Goal: Task Accomplishment & Management: Use online tool/utility

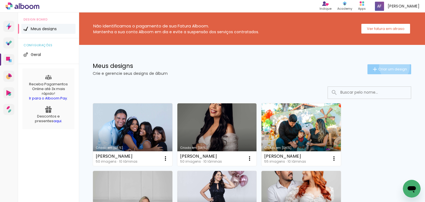
click at [390, 66] on paper-button "Criar um design" at bounding box center [389, 69] width 44 height 10
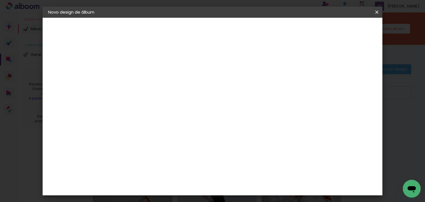
click at [139, 78] on input at bounding box center [139, 74] width 0 height 9
type input "LUCIANA DE SA"
type paper-input "LUCIANA DE SA"
click at [0, 0] on slot "Avançar" at bounding box center [0, 0] width 0 height 0
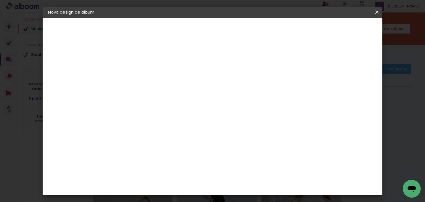
click at [154, 161] on paper-item "ArtCollor" at bounding box center [153, 159] width 60 height 12
drag, startPoint x: 356, startPoint y: 32, endPoint x: 253, endPoint y: 82, distance: 113.9
click at [242, 33] on paper-button "Avançar" at bounding box center [228, 29] width 27 height 9
drag, startPoint x: 208, startPoint y: 89, endPoint x: 208, endPoint y: 108, distance: 19.1
click at [160, 92] on input "text" at bounding box center [150, 96] width 22 height 9
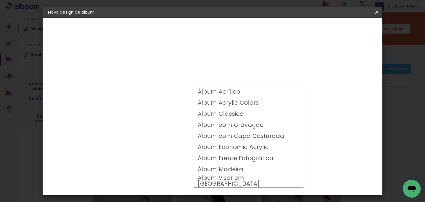
click at [0, 0] on slot "Álbum Clássico" at bounding box center [0, 0] width 0 height 0
type input "Álbum Clássico"
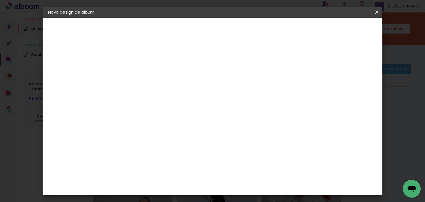
scroll to position [44, 0]
click at [176, 173] on span "20 × 20" at bounding box center [163, 178] width 26 height 11
click at [0, 0] on slot "Avançar" at bounding box center [0, 0] width 0 height 0
click at [0, 0] on slot "Mostrar sangria" at bounding box center [0, 0] width 0 height 0
type paper-checkbox "on"
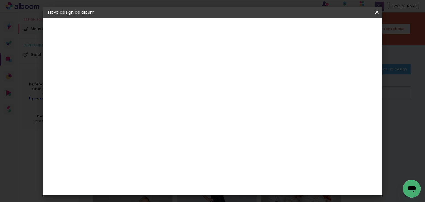
click at [301, 39] on header "Revisão Verifique as configurações do seu álbum. Voltar Iniciar design" at bounding box center [208, 32] width 187 height 29
click at [287, 31] on span "Iniciar design" at bounding box center [274, 29] width 25 height 4
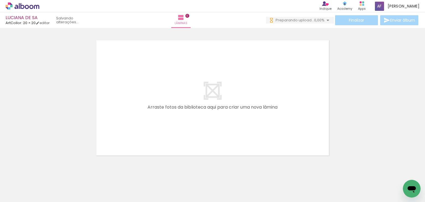
drag, startPoint x: 58, startPoint y: 183, endPoint x: 115, endPoint y: 126, distance: 80.6
click at [115, 126] on quentale-workspace at bounding box center [212, 101] width 425 height 202
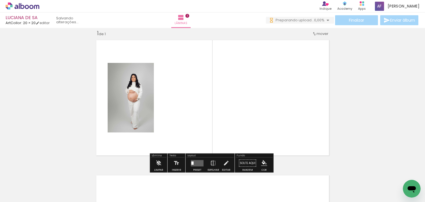
drag, startPoint x: 92, startPoint y: 187, endPoint x: 117, endPoint y: 176, distance: 27.6
click at [135, 141] on quentale-workspace at bounding box center [212, 101] width 425 height 202
drag, startPoint x: 117, startPoint y: 184, endPoint x: 143, endPoint y: 131, distance: 59.5
click at [143, 131] on quentale-workspace at bounding box center [212, 101] width 425 height 202
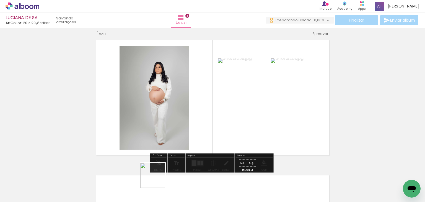
drag, startPoint x: 156, startPoint y: 181, endPoint x: 183, endPoint y: 123, distance: 64.2
click at [183, 123] on quentale-workspace at bounding box center [212, 101] width 425 height 202
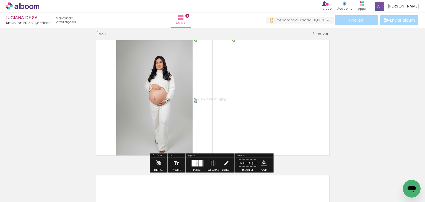
click at [199, 160] on div at bounding box center [201, 163] width 4 height 6
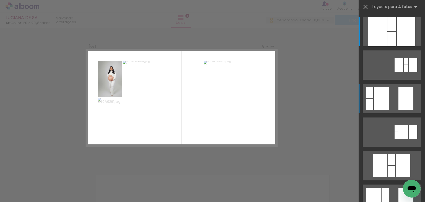
click at [385, 98] on div at bounding box center [381, 98] width 15 height 22
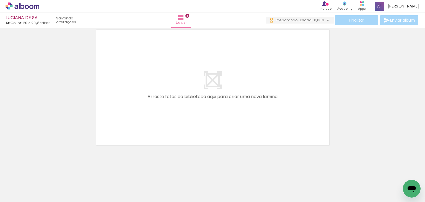
scroll to position [0, 0]
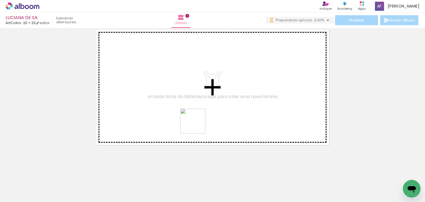
drag, startPoint x: 183, startPoint y: 188, endPoint x: 214, endPoint y: 152, distance: 47.3
click at [200, 106] on quentale-workspace at bounding box center [212, 101] width 425 height 202
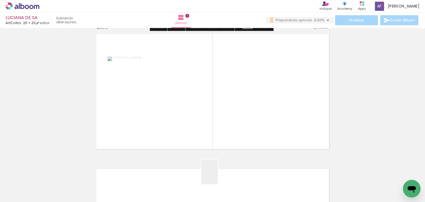
scroll to position [142, 0]
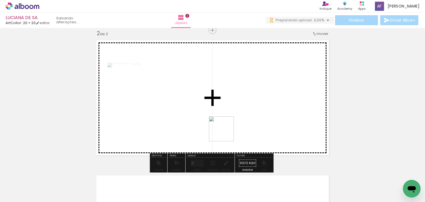
drag, startPoint x: 218, startPoint y: 176, endPoint x: 226, endPoint y: 131, distance: 45.5
click at [226, 131] on quentale-workspace at bounding box center [212, 101] width 425 height 202
drag, startPoint x: 301, startPoint y: 153, endPoint x: 321, endPoint y: 156, distance: 19.8
click at [292, 126] on quentale-workspace at bounding box center [212, 101] width 425 height 202
drag, startPoint x: 339, startPoint y: 178, endPoint x: 322, endPoint y: 133, distance: 48.4
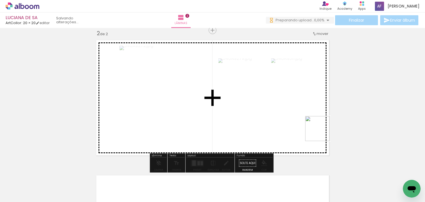
click at [322, 133] on quentale-workspace at bounding box center [212, 101] width 425 height 202
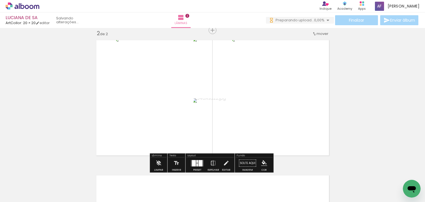
scroll to position [0, 0]
click at [199, 161] on div at bounding box center [201, 163] width 4 height 6
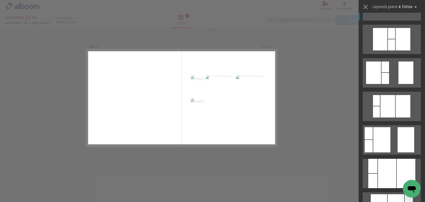
scroll to position [133, 0]
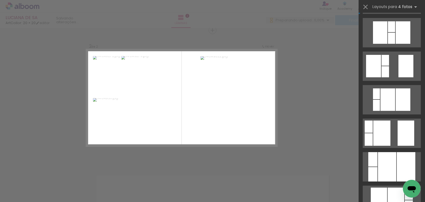
click at [391, 131] on quentale-layouter at bounding box center [392, 132] width 58 height 29
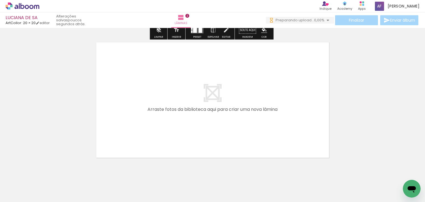
drag, startPoint x: 248, startPoint y: 181, endPoint x: 257, endPoint y: 107, distance: 74.1
click at [257, 107] on quentale-workspace at bounding box center [212, 101] width 425 height 202
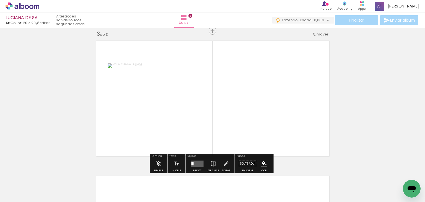
scroll to position [277, 0]
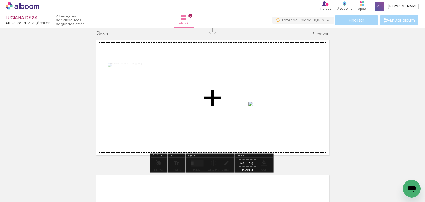
drag, startPoint x: 273, startPoint y: 177, endPoint x: 265, endPoint y: 118, distance: 60.3
click at [265, 118] on quentale-workspace at bounding box center [212, 101] width 425 height 202
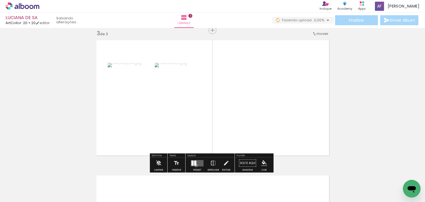
drag, startPoint x: 195, startPoint y: 165, endPoint x: 330, endPoint y: 132, distance: 138.9
click at [196, 165] on quentale-layouter at bounding box center [197, 163] width 13 height 6
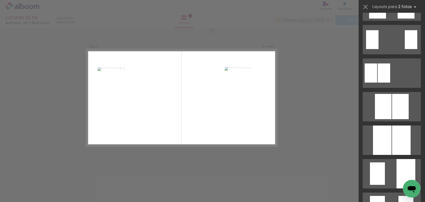
scroll to position [66, 0]
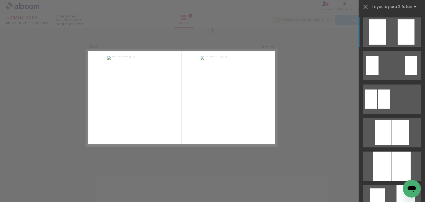
click at [388, 43] on quentale-layouter at bounding box center [392, 31] width 58 height 29
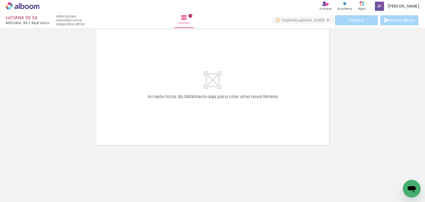
scroll to position [0, 190]
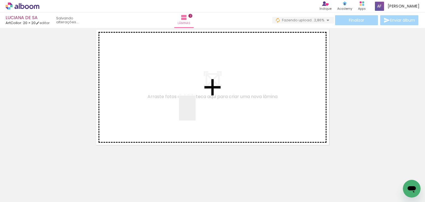
drag, startPoint x: 196, startPoint y: 112, endPoint x: 203, endPoint y: 134, distance: 22.9
click at [197, 109] on quentale-workspace at bounding box center [212, 101] width 425 height 202
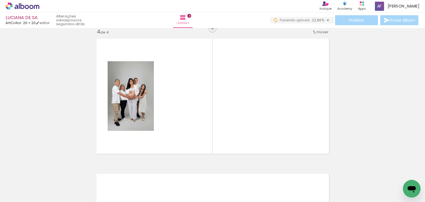
scroll to position [412, 0]
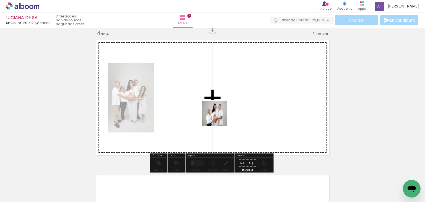
drag, startPoint x: 209, startPoint y: 177, endPoint x: 229, endPoint y: 155, distance: 29.8
click at [219, 116] on quentale-workspace at bounding box center [212, 101] width 425 height 202
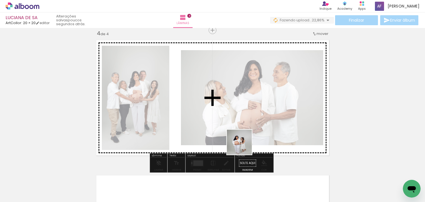
drag, startPoint x: 243, startPoint y: 152, endPoint x: 248, endPoint y: 112, distance: 41.3
click at [248, 112] on quentale-workspace at bounding box center [212, 101] width 425 height 202
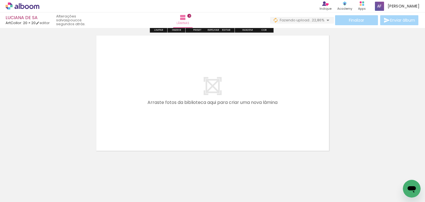
scroll to position [558, 0]
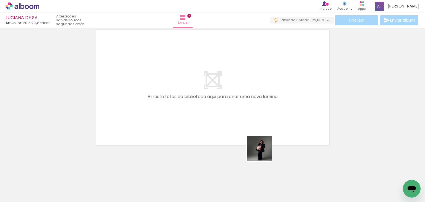
drag, startPoint x: 271, startPoint y: 186, endPoint x: 250, endPoint y: 123, distance: 66.6
click at [250, 123] on quentale-workspace at bounding box center [212, 101] width 425 height 202
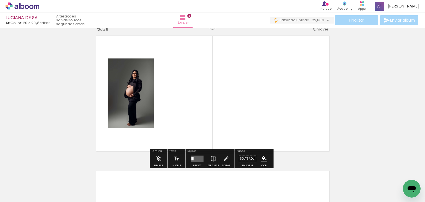
scroll to position [547, 0]
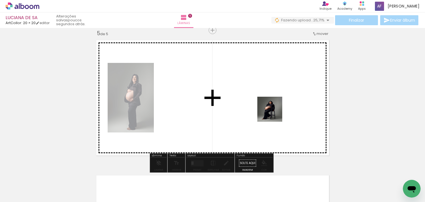
drag, startPoint x: 297, startPoint y: 180, endPoint x: 321, endPoint y: 166, distance: 27.9
click at [276, 114] on quentale-workspace at bounding box center [212, 101] width 425 height 202
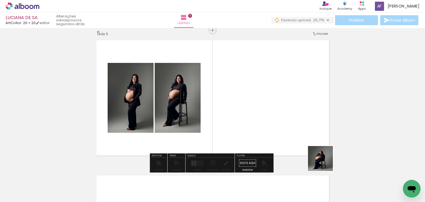
drag, startPoint x: 327, startPoint y: 173, endPoint x: 339, endPoint y: 148, distance: 27.2
click at [293, 113] on quentale-workspace at bounding box center [212, 101] width 425 height 202
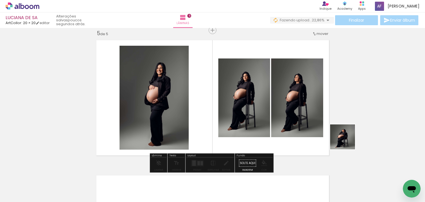
drag, startPoint x: 352, startPoint y: 149, endPoint x: 331, endPoint y: 119, distance: 36.8
click at [331, 120] on quentale-workspace at bounding box center [212, 101] width 425 height 202
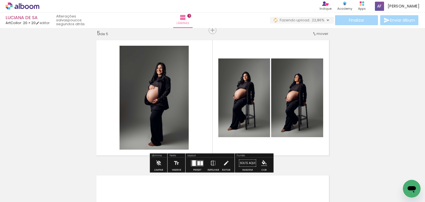
drag, startPoint x: 326, startPoint y: 121, endPoint x: 289, endPoint y: 128, distance: 37.0
click at [308, 104] on quentale-workspace at bounding box center [212, 101] width 425 height 202
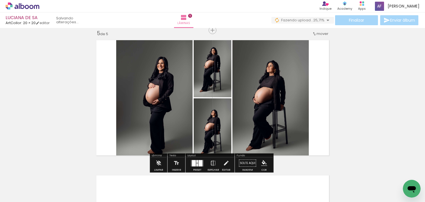
drag, startPoint x: 200, startPoint y: 162, endPoint x: 248, endPoint y: 154, distance: 48.7
click at [200, 162] on div at bounding box center [201, 163] width 4 height 6
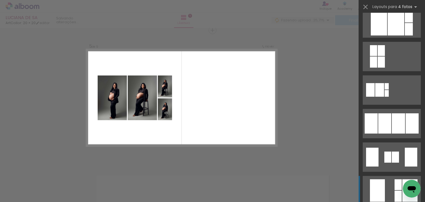
scroll to position [332, 0]
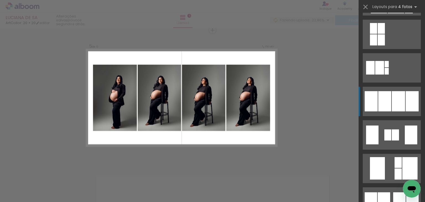
click at [402, 94] on div at bounding box center [398, 101] width 13 height 20
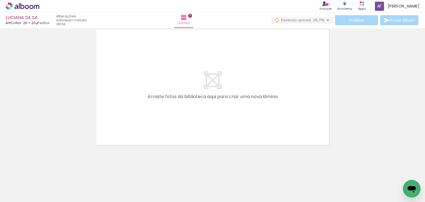
scroll to position [0, 371]
drag, startPoint x: 211, startPoint y: 186, endPoint x: 234, endPoint y: 136, distance: 54.8
click at [226, 101] on quentale-workspace at bounding box center [212, 101] width 425 height 202
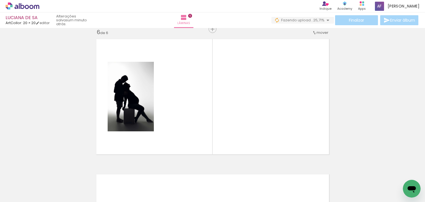
scroll to position [682, 0]
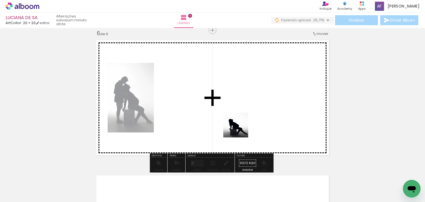
drag, startPoint x: 239, startPoint y: 180, endPoint x: 250, endPoint y: 144, distance: 37.2
click at [238, 117] on quentale-workspace at bounding box center [212, 101] width 425 height 202
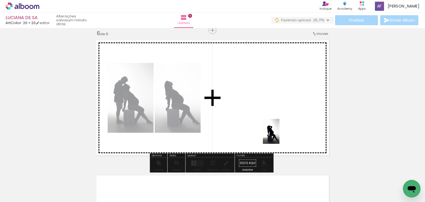
drag, startPoint x: 273, startPoint y: 186, endPoint x: 279, endPoint y: 135, distance: 51.3
click at [279, 135] on quentale-workspace at bounding box center [212, 101] width 425 height 202
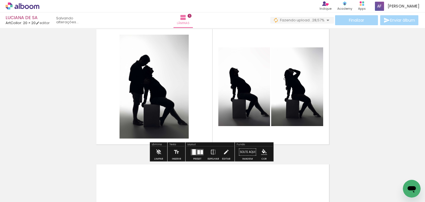
scroll to position [651, 0]
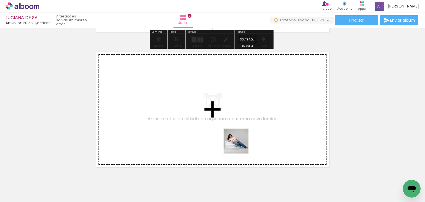
drag, startPoint x: 238, startPoint y: 185, endPoint x: 253, endPoint y: 168, distance: 22.7
click at [240, 145] on quentale-workspace at bounding box center [212, 101] width 425 height 202
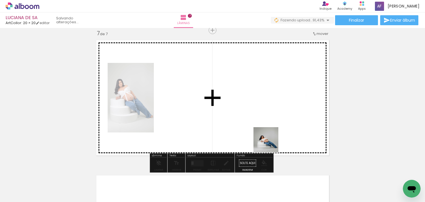
drag, startPoint x: 263, startPoint y: 184, endPoint x: 289, endPoint y: 159, distance: 35.8
click at [273, 142] on quentale-workspace at bounding box center [212, 101] width 425 height 202
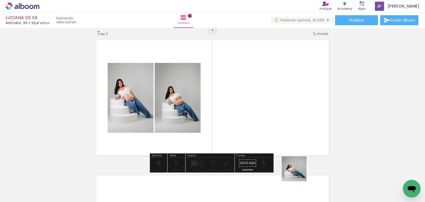
drag, startPoint x: 298, startPoint y: 176, endPoint x: 294, endPoint y: 123, distance: 53.0
click at [294, 123] on quentale-workspace at bounding box center [212, 101] width 425 height 202
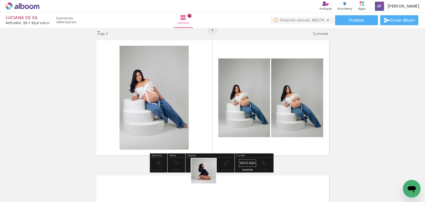
drag, startPoint x: 208, startPoint y: 175, endPoint x: 193, endPoint y: 162, distance: 19.8
click at [210, 144] on quentale-workspace at bounding box center [212, 101] width 425 height 202
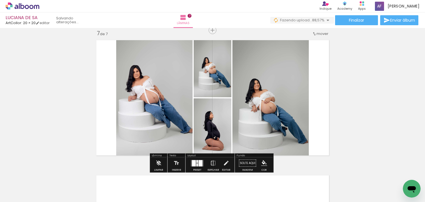
drag, startPoint x: 173, startPoint y: 185, endPoint x: 186, endPoint y: 142, distance: 45.2
click at [184, 133] on quentale-workspace at bounding box center [212, 101] width 425 height 202
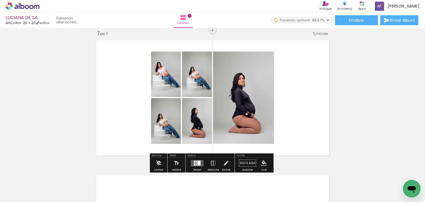
click at [196, 162] on div at bounding box center [196, 161] width 1 height 2
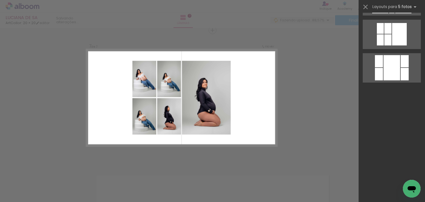
scroll to position [0, 0]
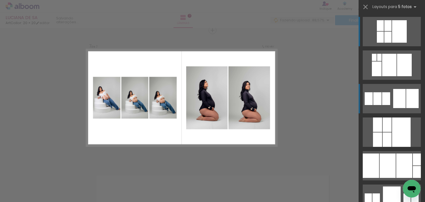
click at [398, 104] on div at bounding box center [399, 98] width 12 height 19
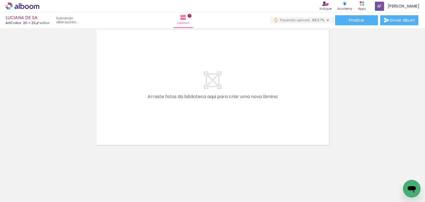
scroll to position [0, 659]
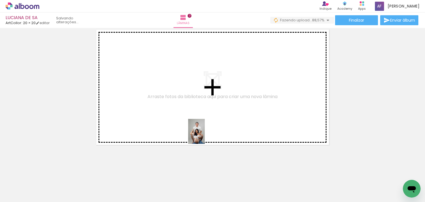
drag, startPoint x: 182, startPoint y: 185, endPoint x: 205, endPoint y: 135, distance: 54.9
click at [205, 135] on quentale-workspace at bounding box center [212, 101] width 425 height 202
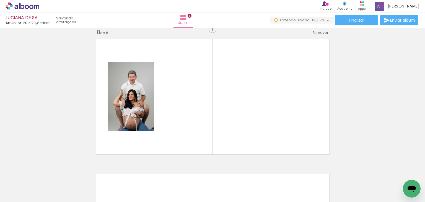
scroll to position [952, 0]
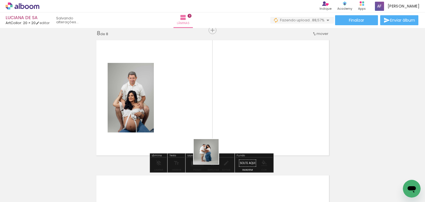
drag, startPoint x: 208, startPoint y: 165, endPoint x: 222, endPoint y: 146, distance: 23.6
click at [215, 132] on quentale-workspace at bounding box center [212, 101] width 425 height 202
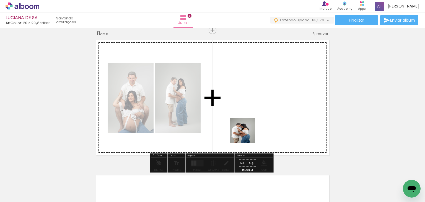
drag, startPoint x: 236, startPoint y: 184, endPoint x: 247, endPoint y: 135, distance: 50.6
click at [247, 135] on quentale-workspace at bounding box center [212, 101] width 425 height 202
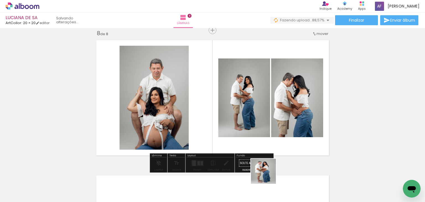
drag, startPoint x: 268, startPoint y: 175, endPoint x: 274, endPoint y: 120, distance: 55.9
click at [274, 120] on quentale-workspace at bounding box center [212, 101] width 425 height 202
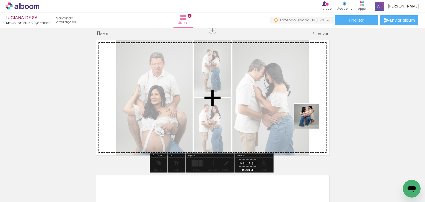
drag, startPoint x: 311, startPoint y: 130, endPoint x: 311, endPoint y: 119, distance: 11.1
click at [311, 119] on quentale-workspace at bounding box center [212, 101] width 425 height 202
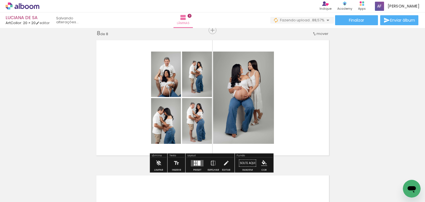
click at [200, 160] on quentale-layouter at bounding box center [197, 163] width 13 height 6
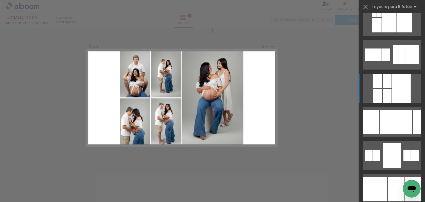
scroll to position [44, 0]
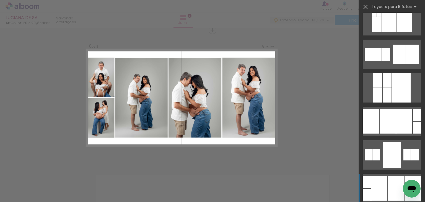
click at [380, 183] on div at bounding box center [379, 188] width 16 height 24
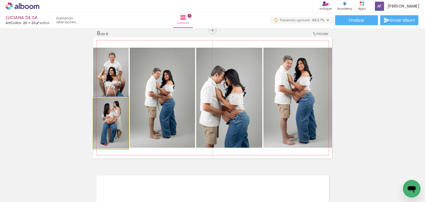
drag, startPoint x: 119, startPoint y: 126, endPoint x: 158, endPoint y: 121, distance: 39.2
click at [0, 0] on slot at bounding box center [0, 0] width 0 height 0
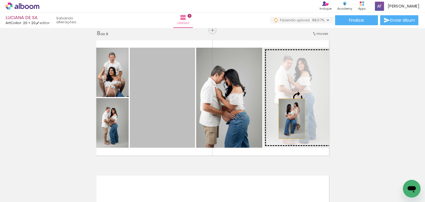
drag, startPoint x: 182, startPoint y: 112, endPoint x: 297, endPoint y: 118, distance: 115.0
click at [0, 0] on slot at bounding box center [0, 0] width 0 height 0
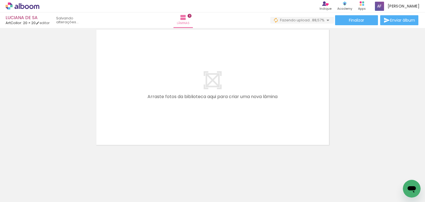
scroll to position [0, 706]
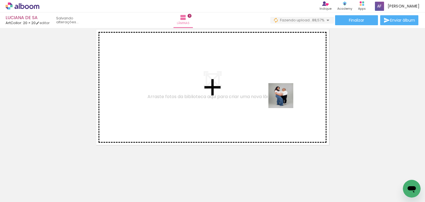
drag, startPoint x: 284, startPoint y: 113, endPoint x: 285, endPoint y: 99, distance: 14.7
click at [285, 99] on quentale-workspace at bounding box center [212, 101] width 425 height 202
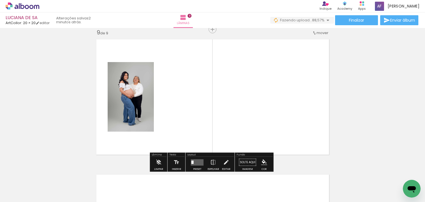
scroll to position [1087, 0]
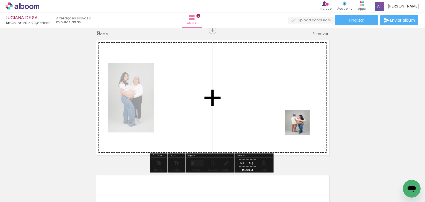
drag, startPoint x: 307, startPoint y: 164, endPoint x: 303, endPoint y: 119, distance: 45.3
click at [300, 120] on quentale-workspace at bounding box center [212, 101] width 425 height 202
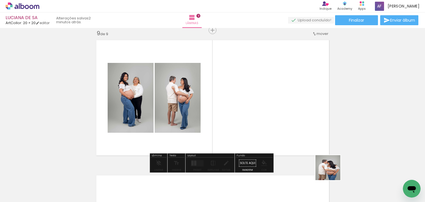
drag, startPoint x: 331, startPoint y: 175, endPoint x: 287, endPoint y: 101, distance: 85.6
click at [287, 101] on quentale-workspace at bounding box center [212, 101] width 425 height 202
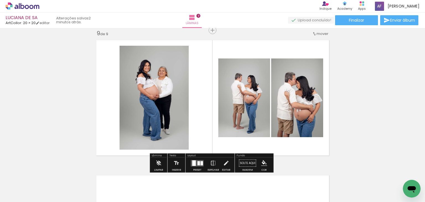
click at [198, 164] on div at bounding box center [199, 163] width 2 height 4
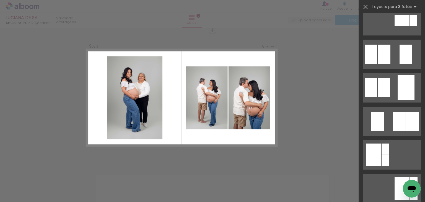
scroll to position [0, 0]
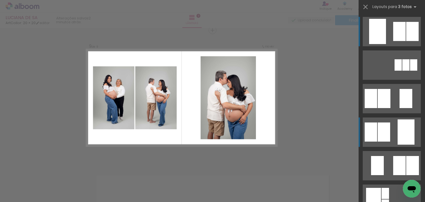
click at [382, 133] on div at bounding box center [384, 131] width 12 height 19
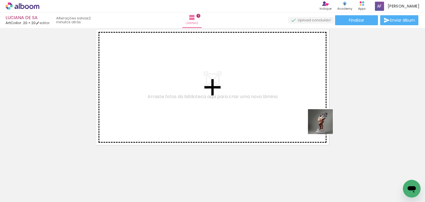
drag, startPoint x: 374, startPoint y: 177, endPoint x: 398, endPoint y: 137, distance: 46.5
click at [303, 103] on quentale-workspace at bounding box center [212, 101] width 425 height 202
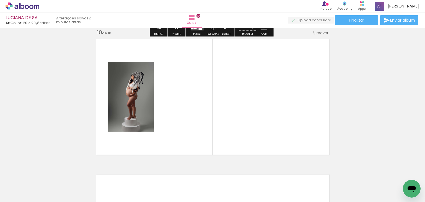
scroll to position [1222, 0]
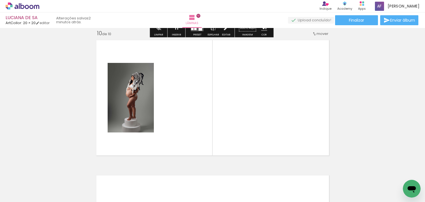
drag, startPoint x: 403, startPoint y: 173, endPoint x: 255, endPoint y: 104, distance: 164.0
click at [256, 104] on quentale-workspace at bounding box center [212, 101] width 425 height 202
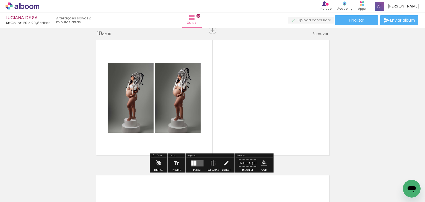
click at [198, 160] on quentale-layouter at bounding box center [197, 163] width 13 height 6
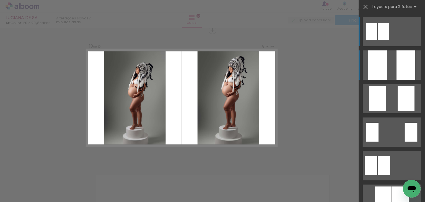
click at [380, 65] on div at bounding box center [377, 64] width 19 height 29
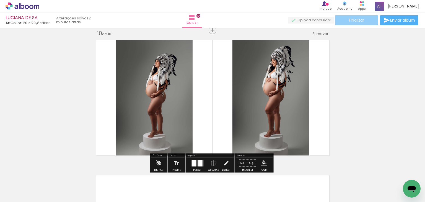
click at [342, 20] on paper-button "Finalizar" at bounding box center [356, 20] width 43 height 10
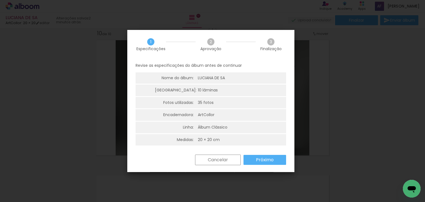
click at [266, 154] on div "Cancelar Próximo" at bounding box center [239, 159] width 94 height 11
click at [0, 0] on slot "Próximo" at bounding box center [0, 0] width 0 height 0
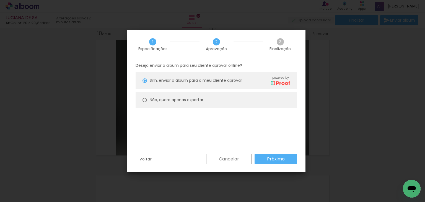
drag, startPoint x: 223, startPoint y: 101, endPoint x: 242, endPoint y: 126, distance: 32.2
click at [223, 101] on paper-radio-button "Não, quero apenas exportar" at bounding box center [217, 100] width 162 height 17
type paper-radio-button "on"
click at [261, 160] on paper-button "Próximo" at bounding box center [276, 159] width 43 height 10
type input "Alta, 300 DPI"
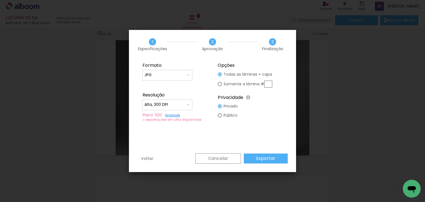
click at [0, 0] on slot "Exportar" at bounding box center [0, 0] width 0 height 0
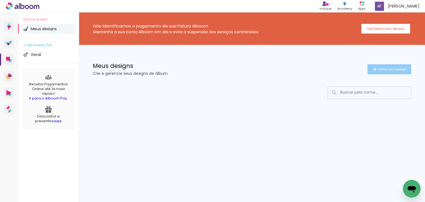
click at [378, 67] on span "Criar um design" at bounding box center [392, 69] width 29 height 4
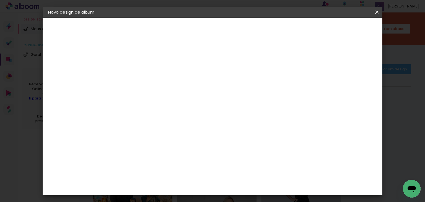
click at [154, 84] on div at bounding box center [139, 75] width 32 height 42
click at [139, 76] on input at bounding box center [139, 74] width 0 height 9
type input "LUCRECIA"
type paper-input "LUCRECIA"
click at [195, 33] on paper-button "Avançar" at bounding box center [181, 29] width 27 height 9
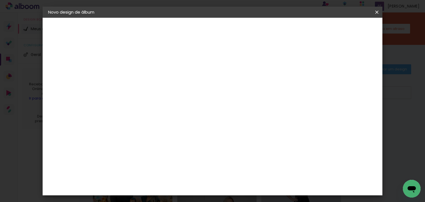
scroll to position [66, 0]
drag, startPoint x: 142, startPoint y: 156, endPoint x: 166, endPoint y: 139, distance: 29.1
click at [142, 157] on div "ArtCollor" at bounding box center [145, 159] width 20 height 4
click at [0, 0] on slot "Avançar" at bounding box center [0, 0] width 0 height 0
drag, startPoint x: 208, startPoint y: 90, endPoint x: 214, endPoint y: 103, distance: 14.4
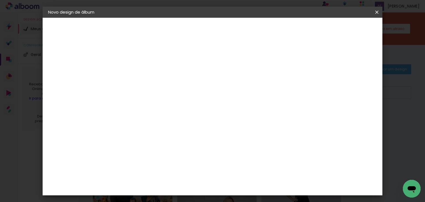
click at [160, 92] on input "text" at bounding box center [150, 96] width 22 height 9
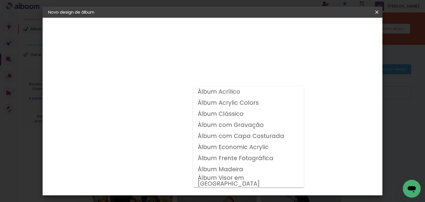
click at [0, 0] on slot "Álbum Clássico" at bounding box center [0, 0] width 0 height 0
type input "Álbum Clássico"
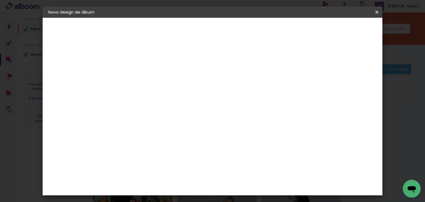
scroll to position [66, 0]
click at [0, 0] on slot "Horizontal Modelo Fechado Lâmina 15 × 21 15 × 21 cm 15.2 × 42 cm 20 × 25 20 × 2…" at bounding box center [0, 0] width 0 height 0
click at [176, 151] on span "20 × 20" at bounding box center [163, 156] width 26 height 11
click at [0, 0] on slot "Avançar" at bounding box center [0, 0] width 0 height 0
click at [0, 0] on slot "Mostrar sangria" at bounding box center [0, 0] width 0 height 0
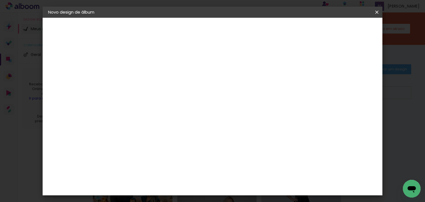
type paper-checkbox "on"
click at [293, 25] on paper-button "Iniciar design" at bounding box center [275, 29] width 36 height 9
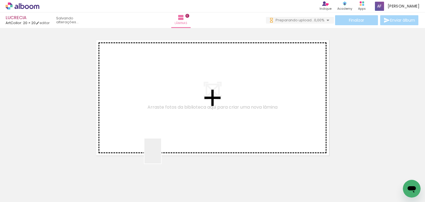
drag, startPoint x: 161, startPoint y: 155, endPoint x: 165, endPoint y: 151, distance: 5.3
click at [161, 143] on quentale-workspace at bounding box center [212, 101] width 425 height 202
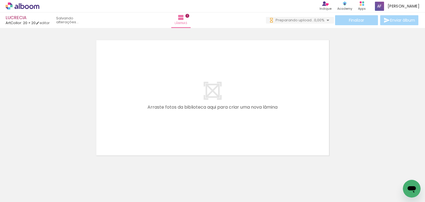
scroll to position [7, 0]
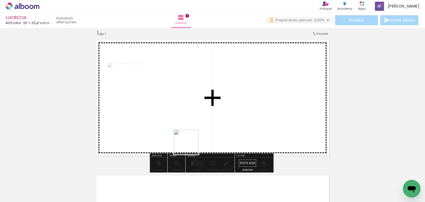
drag, startPoint x: 189, startPoint y: 189, endPoint x: 190, endPoint y: 146, distance: 42.9
click at [190, 146] on quentale-workspace at bounding box center [212, 101] width 425 height 202
drag, startPoint x: 222, startPoint y: 177, endPoint x: 235, endPoint y: 125, distance: 53.6
click at [235, 125] on quentale-workspace at bounding box center [212, 101] width 425 height 202
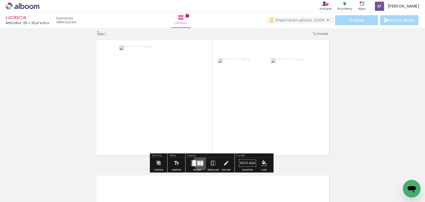
click at [201, 161] on div at bounding box center [202, 163] width 2 height 4
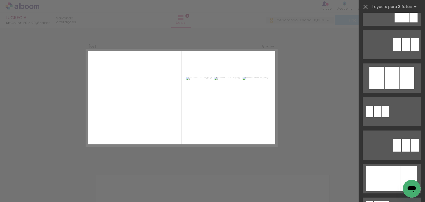
scroll to position [0, 0]
click at [390, 169] on div at bounding box center [391, 178] width 17 height 25
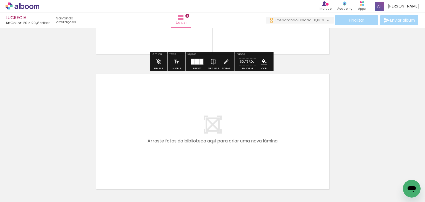
scroll to position [118, 0]
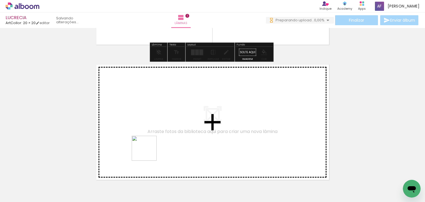
drag, startPoint x: 139, startPoint y: 181, endPoint x: 157, endPoint y: 126, distance: 58.1
click at [157, 126] on quentale-workspace at bounding box center [212, 101] width 425 height 202
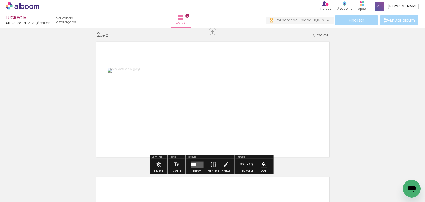
scroll to position [142, 0]
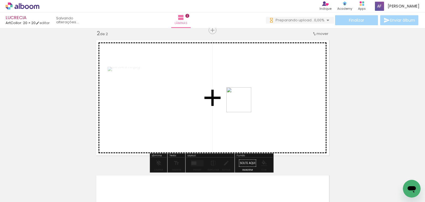
drag, startPoint x: 252, startPoint y: 138, endPoint x: 268, endPoint y: 134, distance: 16.5
click at [242, 96] on quentale-workspace at bounding box center [212, 101] width 425 height 202
drag, startPoint x: 291, startPoint y: 173, endPoint x: 294, endPoint y: 128, distance: 45.8
click at [294, 128] on quentale-workspace at bounding box center [212, 101] width 425 height 202
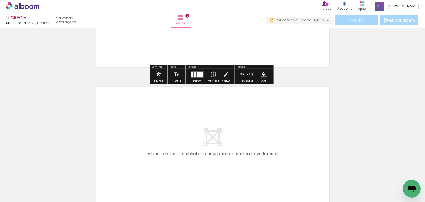
scroll to position [0, 0]
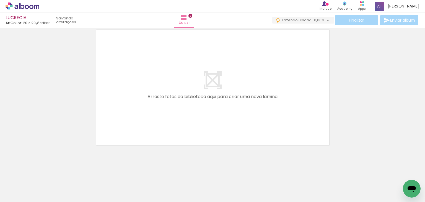
drag, startPoint x: 55, startPoint y: 181, endPoint x: 107, endPoint y: 137, distance: 68.1
click at [110, 116] on quentale-workspace at bounding box center [212, 101] width 425 height 202
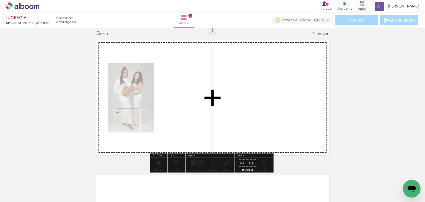
drag, startPoint x: 93, startPoint y: 182, endPoint x: 143, endPoint y: 147, distance: 60.8
click at [138, 117] on quentale-workspace at bounding box center [212, 101] width 425 height 202
drag, startPoint x: 127, startPoint y: 183, endPoint x: 159, endPoint y: 138, distance: 55.0
click at [156, 131] on quentale-workspace at bounding box center [212, 101] width 425 height 202
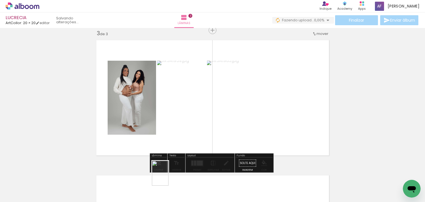
drag, startPoint x: 154, startPoint y: 185, endPoint x: 169, endPoint y: 177, distance: 16.7
click at [0, 0] on slot at bounding box center [0, 0] width 0 height 0
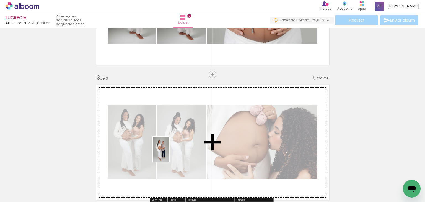
drag, startPoint x: 151, startPoint y: 183, endPoint x: 169, endPoint y: 153, distance: 34.6
click at [169, 153] on quentale-workspace at bounding box center [212, 101] width 425 height 202
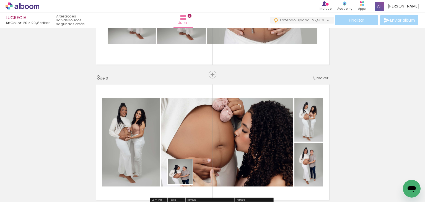
drag, startPoint x: 180, startPoint y: 189, endPoint x: 208, endPoint y: 180, distance: 29.6
click at [194, 155] on quentale-workspace at bounding box center [212, 101] width 425 height 202
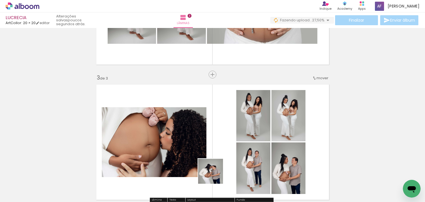
drag, startPoint x: 211, startPoint y: 185, endPoint x: 224, endPoint y: 166, distance: 23.1
click at [219, 153] on quentale-workspace at bounding box center [212, 101] width 425 height 202
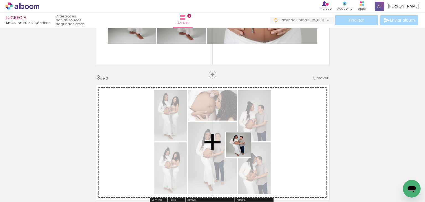
click at [242, 148] on quentale-workspace at bounding box center [212, 101] width 425 height 202
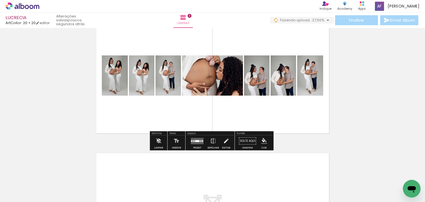
click at [197, 138] on quentale-layouter at bounding box center [197, 141] width 13 height 6
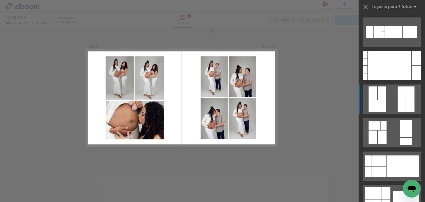
click at [393, 100] on quentale-layouter at bounding box center [392, 98] width 58 height 29
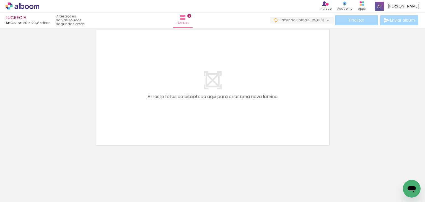
drag, startPoint x: 194, startPoint y: 144, endPoint x: 196, endPoint y: 123, distance: 20.9
click at [196, 123] on quentale-workspace at bounding box center [212, 101] width 425 height 202
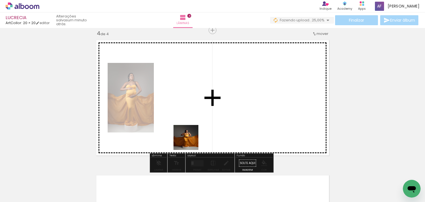
drag, startPoint x: 190, startPoint y: 141, endPoint x: 203, endPoint y: 131, distance: 16.6
click at [197, 106] on quentale-workspace at bounding box center [212, 101] width 425 height 202
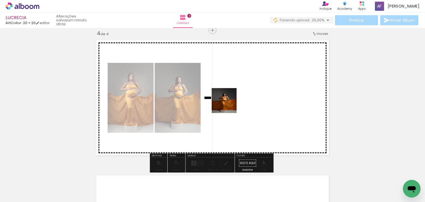
drag, startPoint x: 219, startPoint y: 141, endPoint x: 233, endPoint y: 137, distance: 15.1
click at [229, 105] on quentale-workspace at bounding box center [212, 101] width 425 height 202
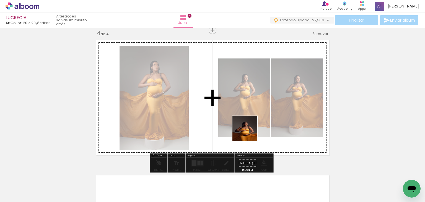
drag, startPoint x: 238, startPoint y: 178, endPoint x: 237, endPoint y: 132, distance: 46.2
click at [252, 113] on quentale-workspace at bounding box center [212, 101] width 425 height 202
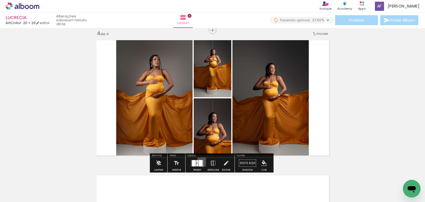
click at [202, 160] on quentale-layouter at bounding box center [197, 163] width 13 height 6
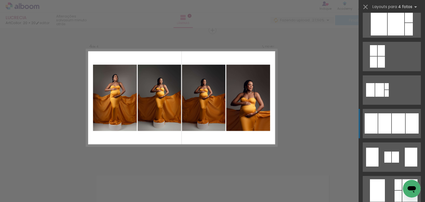
click at [402, 123] on div at bounding box center [398, 123] width 13 height 20
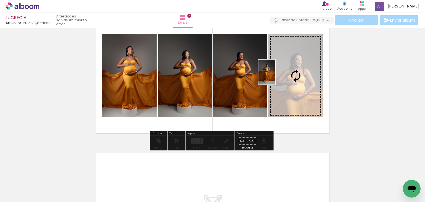
drag, startPoint x: 186, startPoint y: 160, endPoint x: 275, endPoint y: 76, distance: 122.7
click at [275, 76] on quentale-workspace at bounding box center [212, 101] width 425 height 202
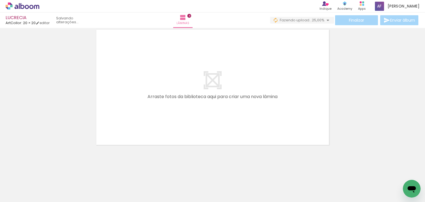
drag, startPoint x: 239, startPoint y: 181, endPoint x: 245, endPoint y: 155, distance: 26.8
click at [236, 135] on quentale-workspace at bounding box center [212, 101] width 425 height 202
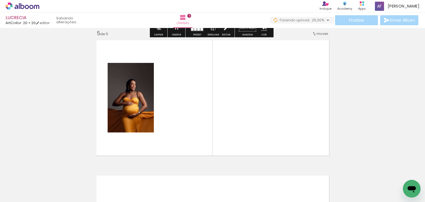
drag, startPoint x: 266, startPoint y: 183, endPoint x: 284, endPoint y: 158, distance: 30.7
click at [273, 131] on quentale-workspace at bounding box center [212, 101] width 425 height 202
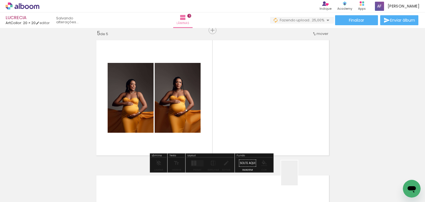
drag, startPoint x: 297, startPoint y: 179, endPoint x: 321, endPoint y: 168, distance: 25.9
click at [303, 131] on quentale-workspace at bounding box center [212, 101] width 425 height 202
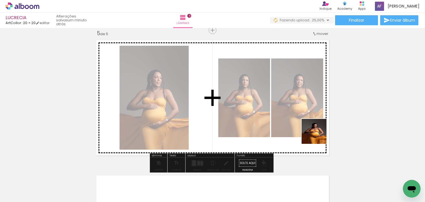
drag, startPoint x: 318, startPoint y: 135, endPoint x: 310, endPoint y: 122, distance: 15.6
click at [311, 122] on quentale-workspace at bounding box center [212, 101] width 425 height 202
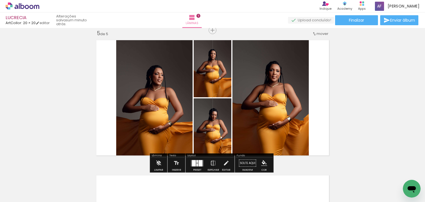
drag, startPoint x: 240, startPoint y: 139, endPoint x: 243, endPoint y: 129, distance: 11.1
click at [243, 129] on quentale-workspace at bounding box center [212, 101] width 425 height 202
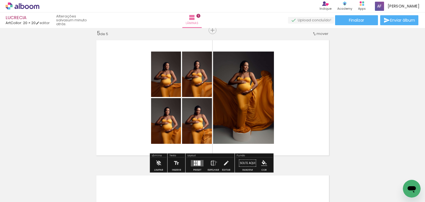
click at [215, 162] on paper-button "Espelhar" at bounding box center [213, 164] width 14 height 14
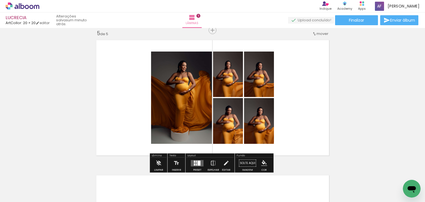
click at [201, 160] on quentale-layouter at bounding box center [197, 163] width 13 height 6
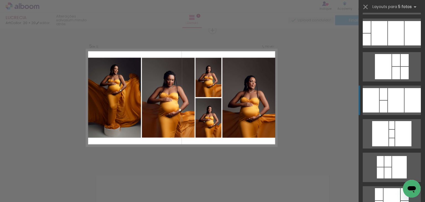
click at [393, 108] on div at bounding box center [396, 100] width 16 height 24
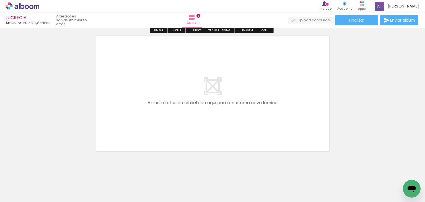
scroll to position [693, 0]
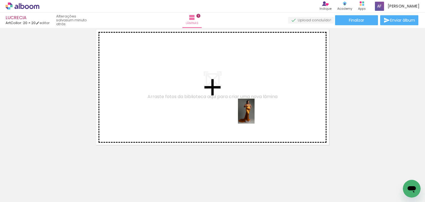
drag, startPoint x: 260, startPoint y: 160, endPoint x: 255, endPoint y: 115, distance: 45.7
click at [255, 115] on quentale-workspace at bounding box center [212, 101] width 425 height 202
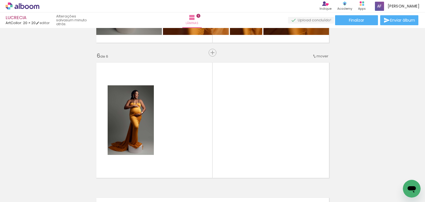
scroll to position [660, 0]
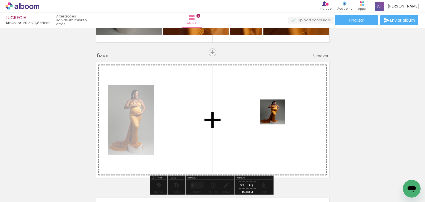
drag, startPoint x: 286, startPoint y: 159, endPoint x: 276, endPoint y: 114, distance: 45.5
click at [276, 114] on quentale-workspace at bounding box center [212, 101] width 425 height 202
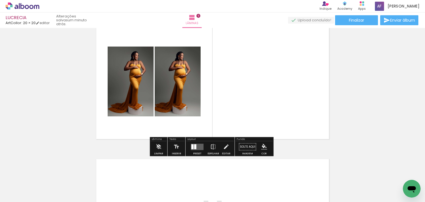
scroll to position [704, 0]
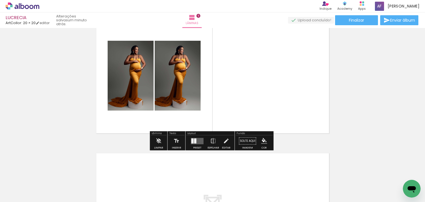
click at [198, 141] on quentale-layouter at bounding box center [197, 141] width 13 height 6
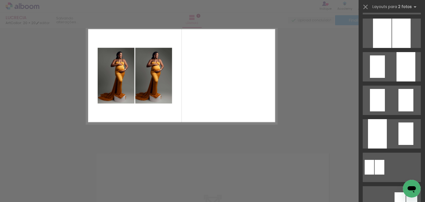
scroll to position [0, 0]
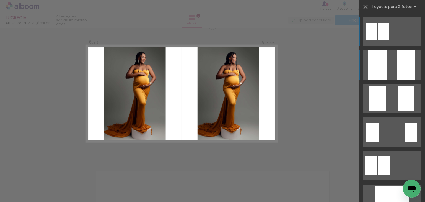
click at [405, 59] on div at bounding box center [406, 64] width 19 height 29
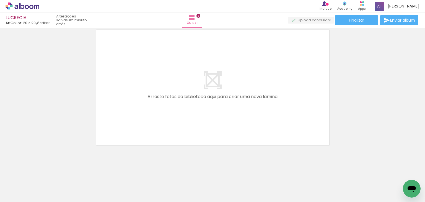
scroll to position [0, 605]
drag, startPoint x: 208, startPoint y: 154, endPoint x: 213, endPoint y: 123, distance: 30.7
click at [213, 123] on quentale-workspace at bounding box center [212, 101] width 425 height 202
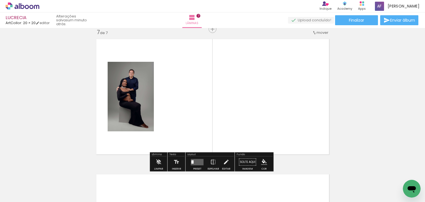
scroll to position [817, 0]
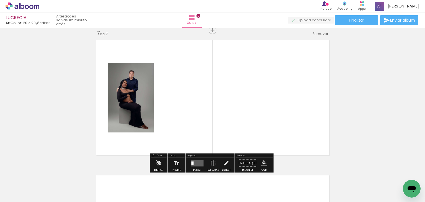
drag, startPoint x: 224, startPoint y: 186, endPoint x: 249, endPoint y: 135, distance: 57.4
click at [236, 118] on quentale-workspace at bounding box center [212, 101] width 425 height 202
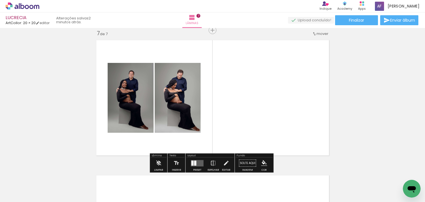
drag, startPoint x: 260, startPoint y: 177, endPoint x: 283, endPoint y: 138, distance: 45.5
click at [270, 118] on quentale-workspace at bounding box center [212, 101] width 425 height 202
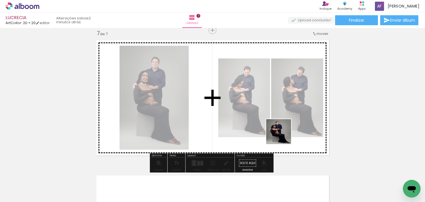
drag, startPoint x: 294, startPoint y: 180, endPoint x: 296, endPoint y: 154, distance: 26.1
click at [279, 123] on quentale-workspace at bounding box center [212, 101] width 425 height 202
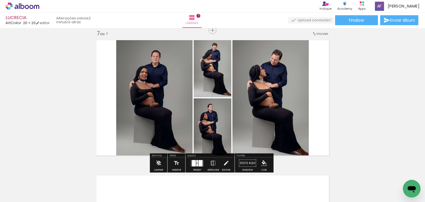
drag, startPoint x: 311, startPoint y: 177, endPoint x: 339, endPoint y: 150, distance: 38.7
click at [296, 100] on quentale-workspace at bounding box center [212, 101] width 425 height 202
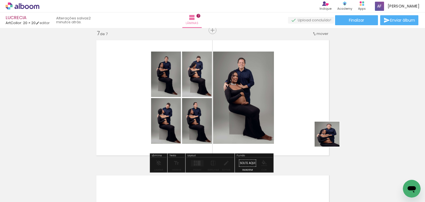
drag, startPoint x: 350, startPoint y: 175, endPoint x: 302, endPoint y: 111, distance: 79.9
click at [302, 111] on quentale-workspace at bounding box center [212, 101] width 425 height 202
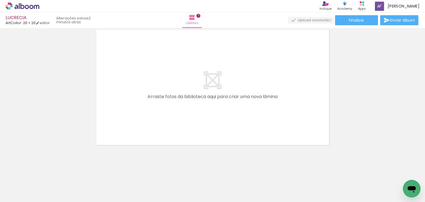
scroll to position [0, 779]
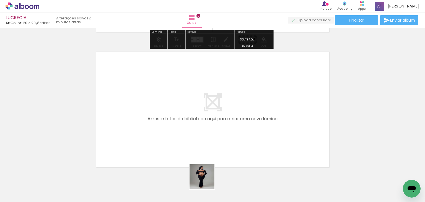
drag, startPoint x: 206, startPoint y: 181, endPoint x: 220, endPoint y: 143, distance: 40.6
click at [220, 143] on quentale-workspace at bounding box center [212, 101] width 425 height 202
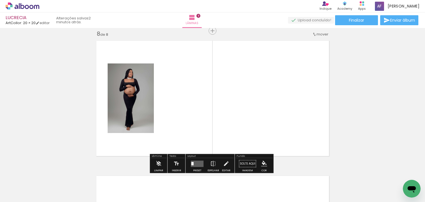
scroll to position [952, 0]
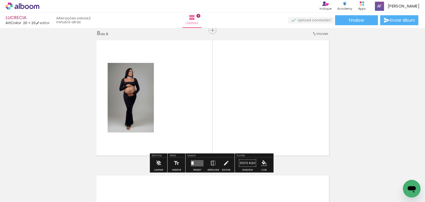
drag, startPoint x: 238, startPoint y: 172, endPoint x: 258, endPoint y: 144, distance: 34.7
click at [246, 125] on quentale-workspace at bounding box center [212, 101] width 425 height 202
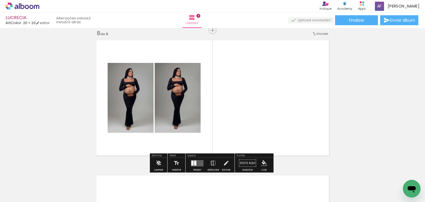
drag, startPoint x: 272, startPoint y: 174, endPoint x: 267, endPoint y: 104, distance: 70.1
click at [267, 104] on quentale-workspace at bounding box center [212, 101] width 425 height 202
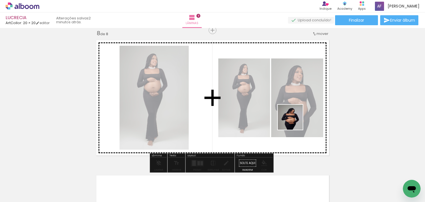
drag, startPoint x: 298, startPoint y: 180, endPoint x: 293, endPoint y: 115, distance: 65.7
click at [294, 115] on quentale-workspace at bounding box center [212, 101] width 425 height 202
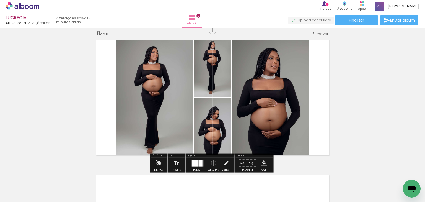
scroll to position [0, 861]
click at [201, 163] on quentale-layouter at bounding box center [197, 163] width 13 height 6
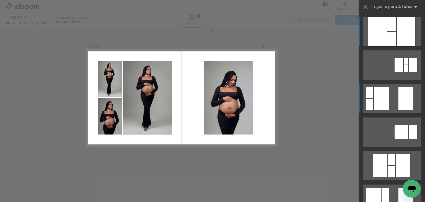
click at [398, 103] on div at bounding box center [405, 98] width 15 height 22
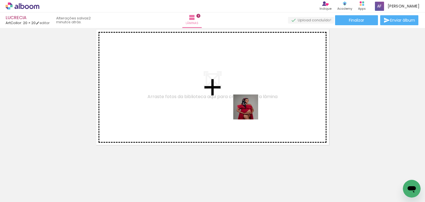
drag, startPoint x: 252, startPoint y: 157, endPoint x: 251, endPoint y: 119, distance: 38.5
click at [249, 110] on quentale-workspace at bounding box center [212, 101] width 425 height 202
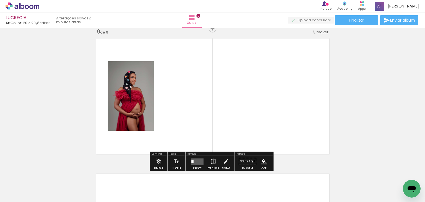
scroll to position [1087, 0]
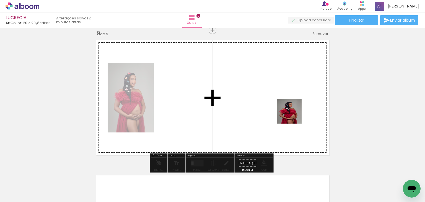
drag, startPoint x: 289, startPoint y: 155, endPoint x: 293, endPoint y: 115, distance: 40.6
click at [293, 115] on quentale-workspace at bounding box center [212, 101] width 425 height 202
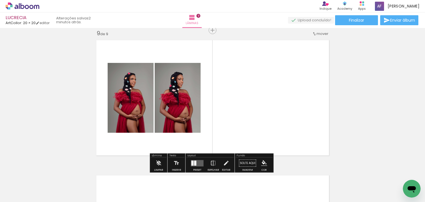
drag, startPoint x: 311, startPoint y: 183, endPoint x: 305, endPoint y: 120, distance: 62.6
click at [305, 120] on quentale-workspace at bounding box center [212, 101] width 425 height 202
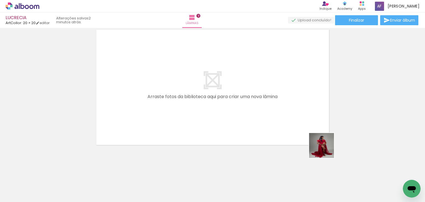
drag, startPoint x: 326, startPoint y: 149, endPoint x: 354, endPoint y: 158, distance: 29.3
click at [287, 110] on quentale-workspace at bounding box center [212, 101] width 425 height 202
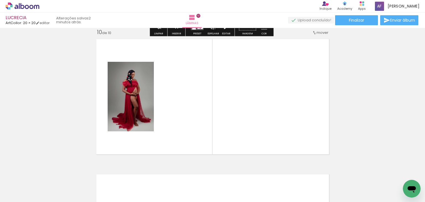
scroll to position [1222, 0]
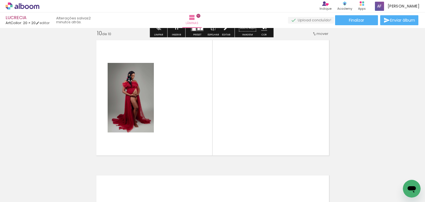
drag, startPoint x: 379, startPoint y: 178, endPoint x: 344, endPoint y: 157, distance: 40.0
click at [302, 130] on quentale-workspace at bounding box center [212, 101] width 425 height 202
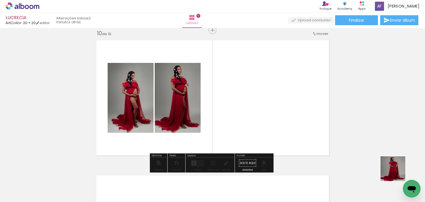
drag, startPoint x: 405, startPoint y: 179, endPoint x: 268, endPoint y: 101, distance: 157.4
click at [287, 111] on quentale-workspace at bounding box center [212, 101] width 425 height 202
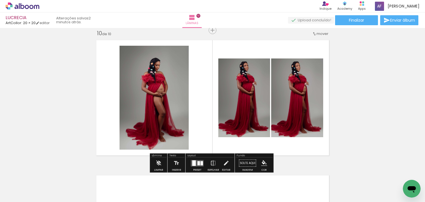
drag, startPoint x: 191, startPoint y: 164, endPoint x: 232, endPoint y: 141, distance: 47.3
click at [192, 164] on div at bounding box center [194, 163] width 4 height 6
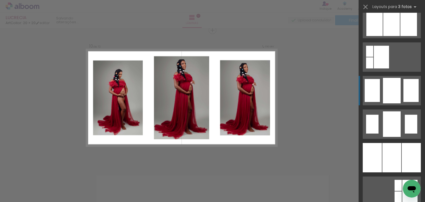
scroll to position [398, 0]
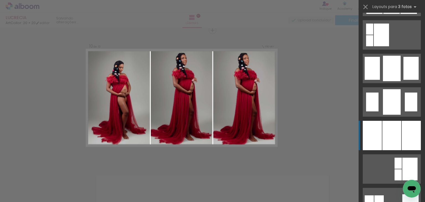
click at [385, 134] on div at bounding box center [391, 135] width 19 height 29
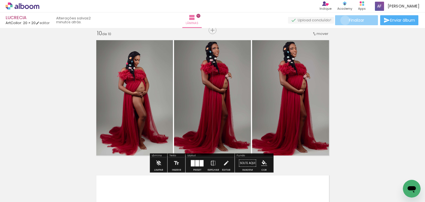
click at [343, 20] on paper-button "Finalizar" at bounding box center [356, 20] width 43 height 10
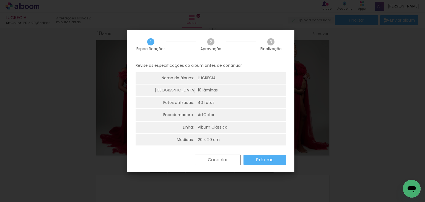
click at [0, 0] on slot "Próximo" at bounding box center [0, 0] width 0 height 0
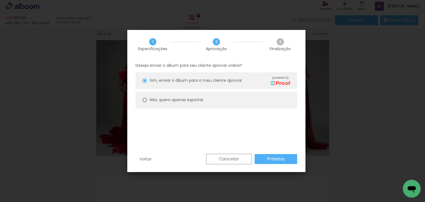
click at [257, 106] on paper-radio-button "Não, quero apenas exportar" at bounding box center [217, 100] width 162 height 17
type paper-radio-button "on"
click at [0, 0] on slot "Próximo" at bounding box center [0, 0] width 0 height 0
type input "Alta, 300 DPI"
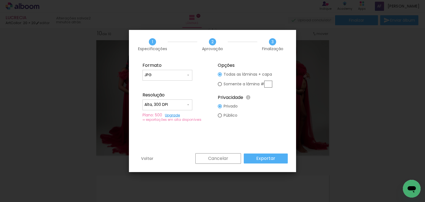
click at [265, 162] on paper-button "Exportar" at bounding box center [266, 158] width 44 height 10
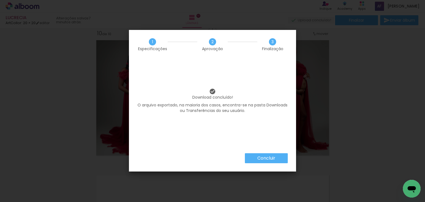
scroll to position [0, 861]
